Goal: Task Accomplishment & Management: Manage account settings

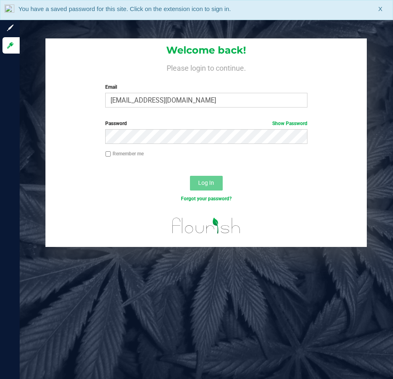
type input "[EMAIL_ADDRESS][DOMAIN_NAME]"
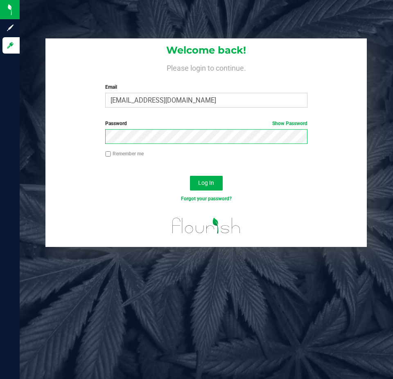
click at [190, 176] on button "Log In" at bounding box center [206, 183] width 33 height 15
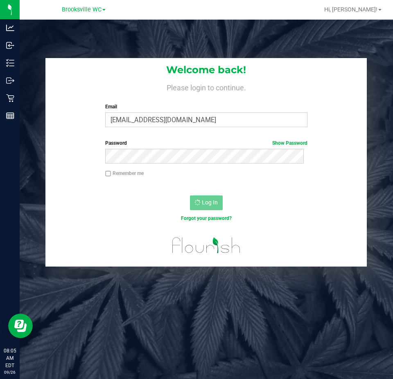
click at [129, 176] on label "Remember me" at bounding box center [124, 173] width 38 height 7
click at [111, 176] on input "Remember me" at bounding box center [108, 174] width 6 height 6
checkbox input "true"
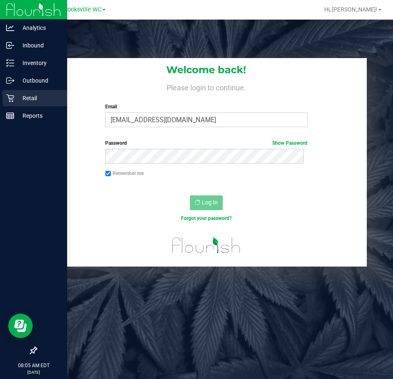
click at [9, 94] on div "Retail" at bounding box center [34, 98] width 65 height 16
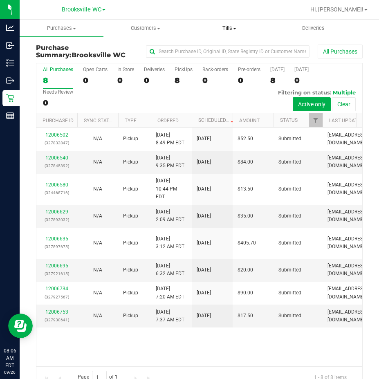
drag, startPoint x: 228, startPoint y: 32, endPoint x: 228, endPoint y: 36, distance: 4.5
click at [228, 32] on uib-tab-heading "Tills Manage tills Reconcile e-payments" at bounding box center [229, 28] width 83 height 16
click at [223, 51] on span "Manage tills" at bounding box center [214, 49] width 55 height 7
